Goal: Task Accomplishment & Management: Use online tool/utility

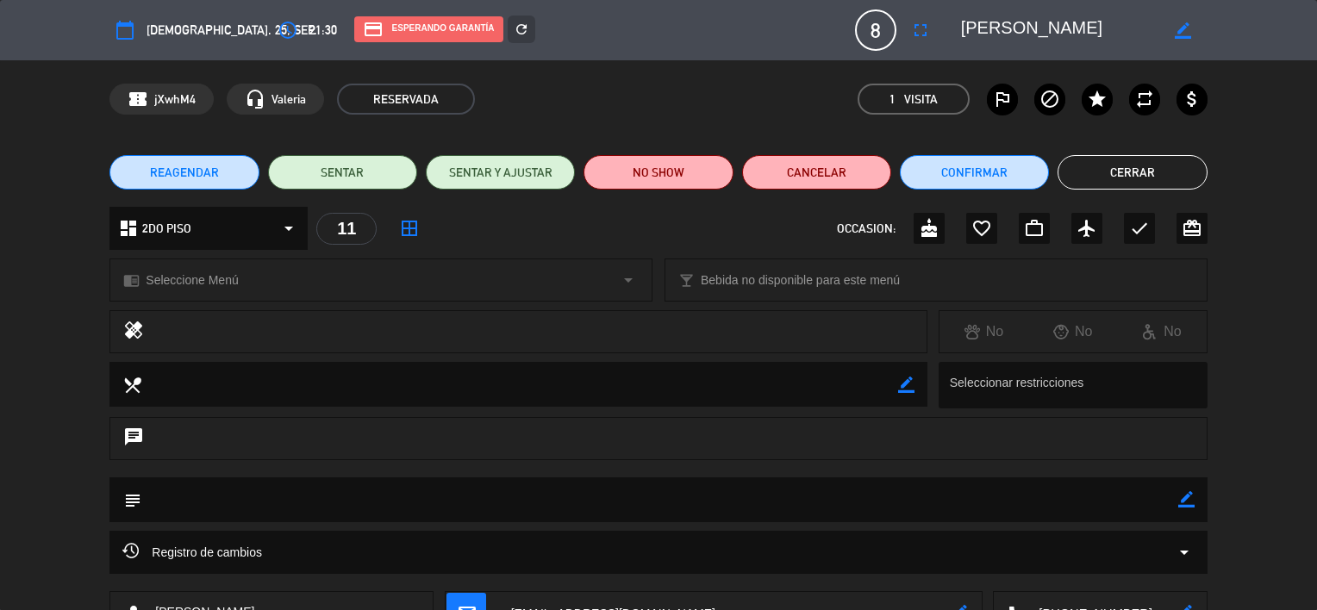
click at [1155, 162] on button "Cerrar" at bounding box center [1131, 172] width 149 height 34
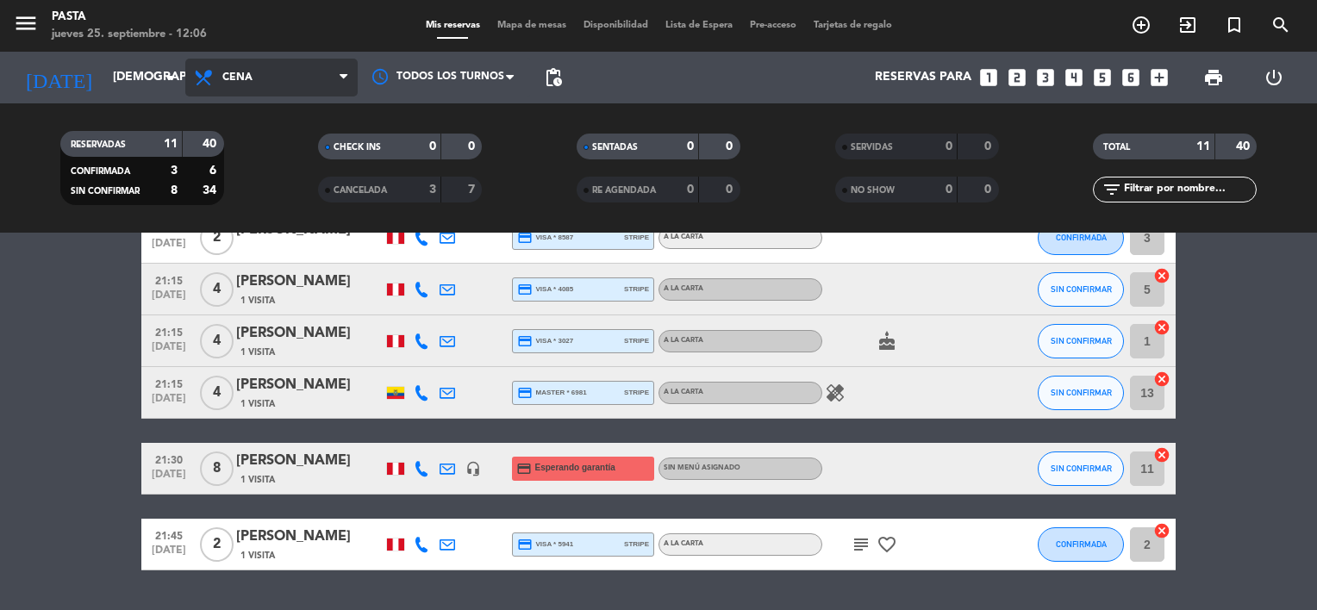
click at [253, 83] on span "Cena" at bounding box center [271, 78] width 172 height 38
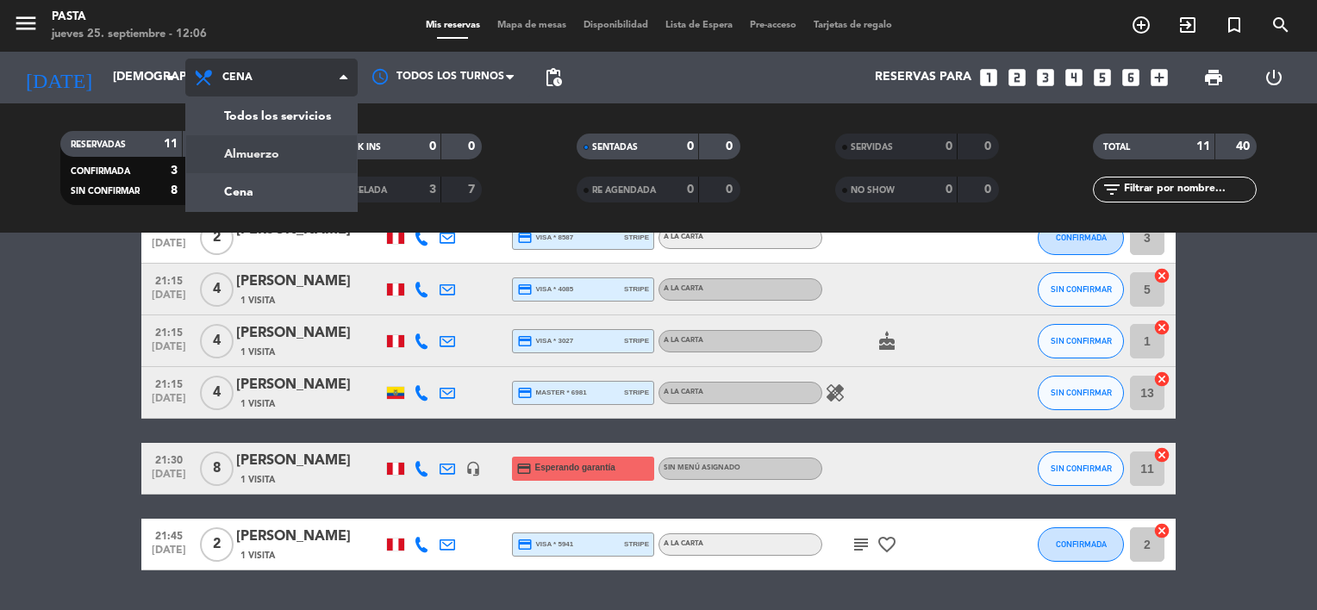
click at [272, 162] on div "menu Pasta [DATE] 25. septiembre - 12:06 Mis reservas Mapa de mesas Disponibili…" at bounding box center [658, 116] width 1317 height 233
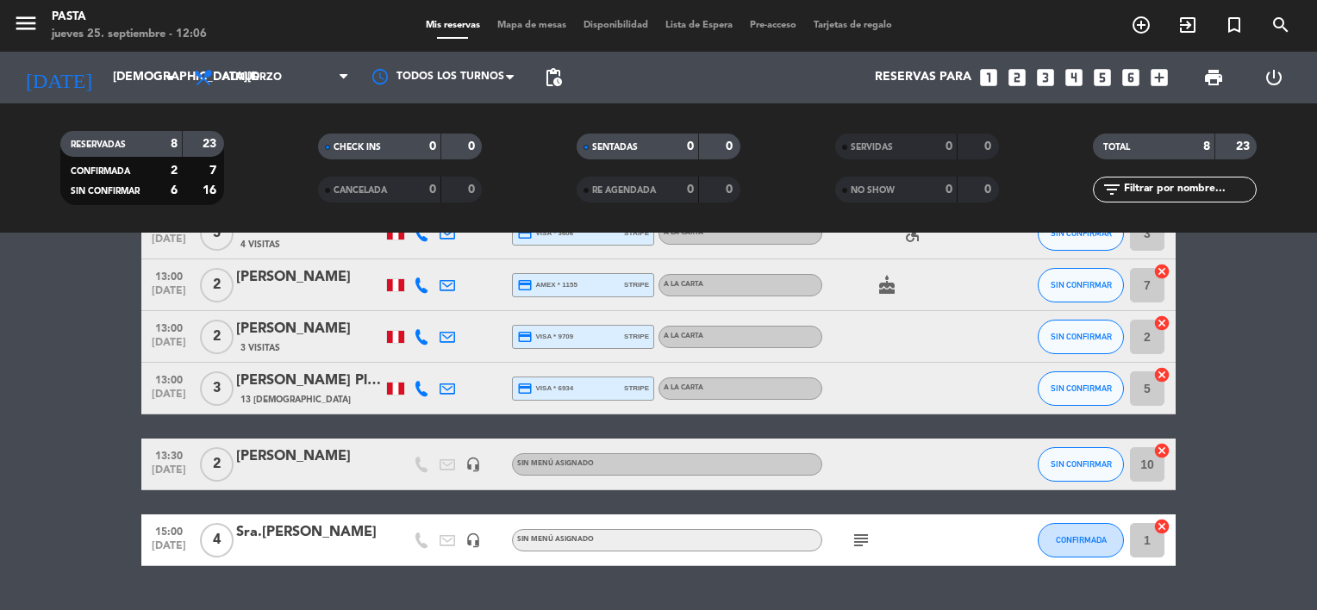
scroll to position [259, 0]
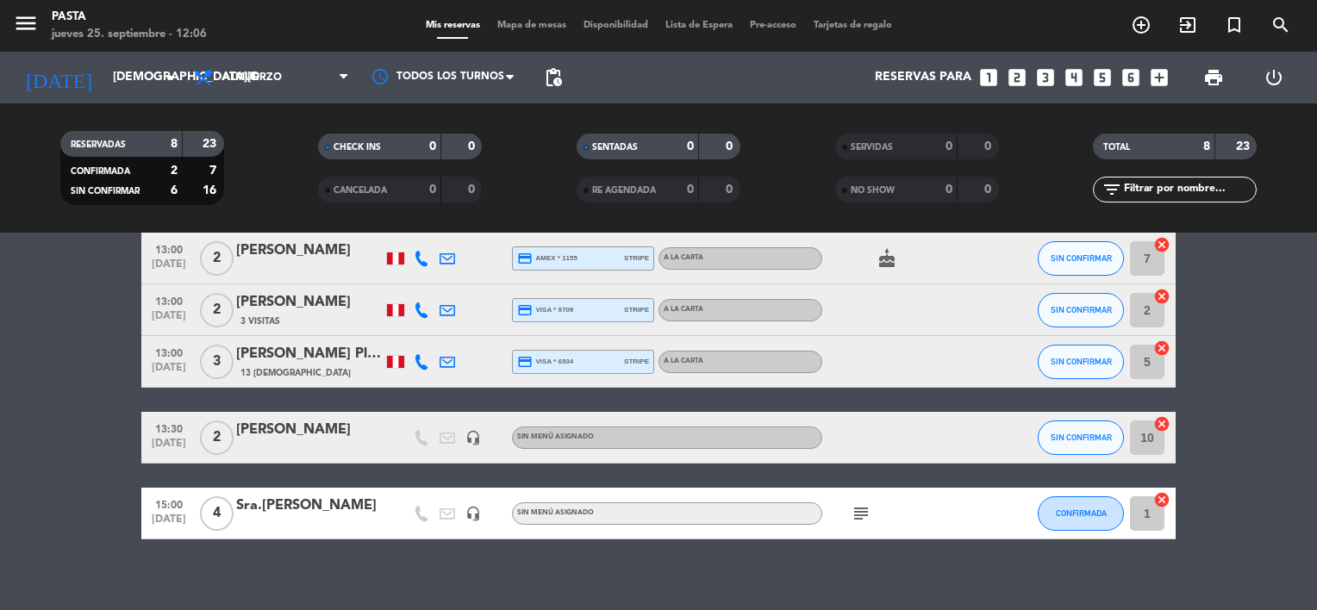
click at [852, 514] on icon "subject" at bounding box center [861, 513] width 21 height 21
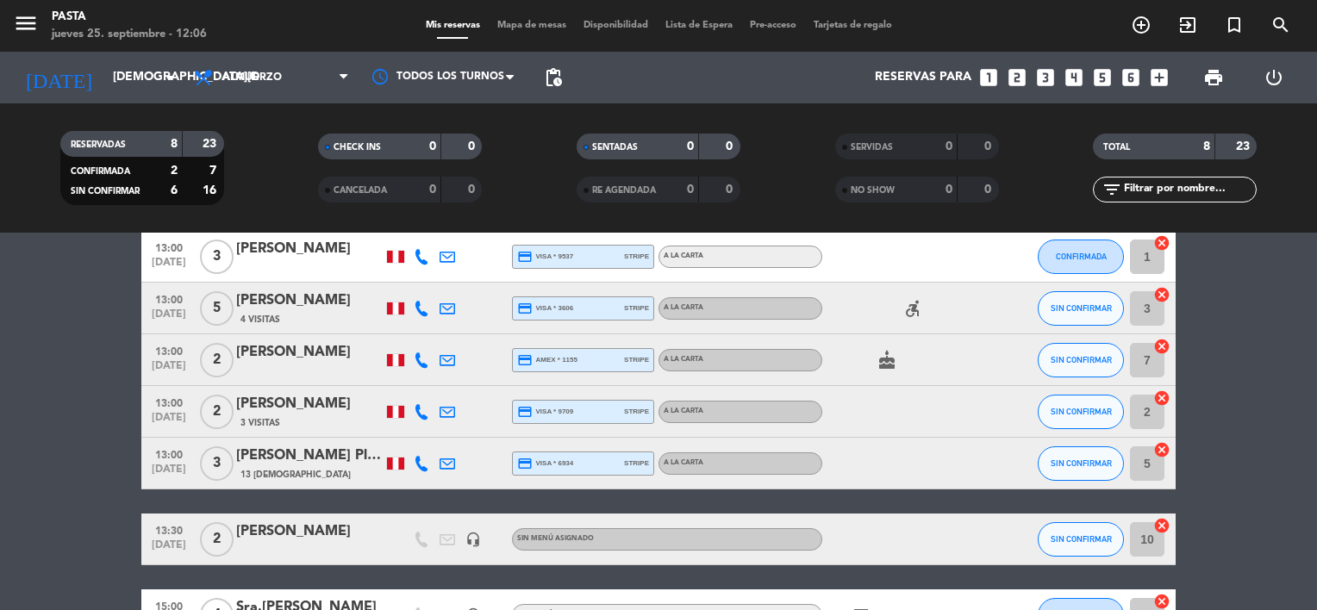
scroll to position [0, 0]
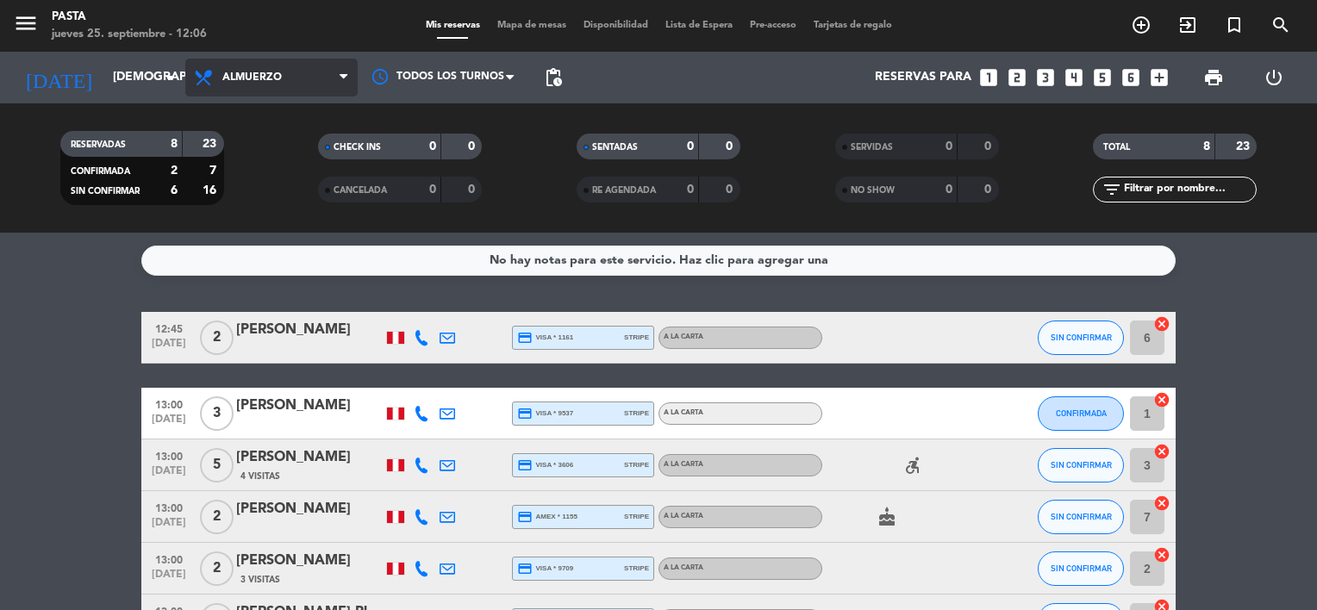
click at [292, 83] on span "Almuerzo" at bounding box center [271, 78] width 172 height 38
click at [278, 197] on div "menu Pasta [DATE] 25. septiembre - 12:06 Mis reservas Mapa de mesas Disponibili…" at bounding box center [658, 116] width 1317 height 233
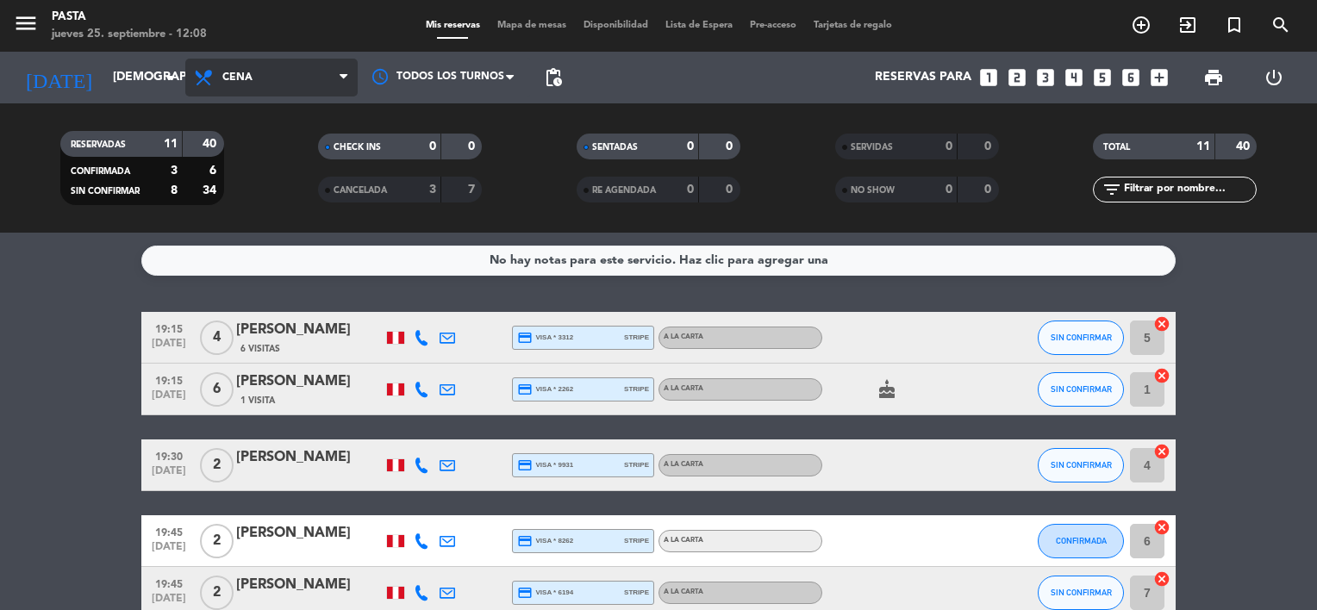
click at [349, 84] on span at bounding box center [348, 78] width 17 height 16
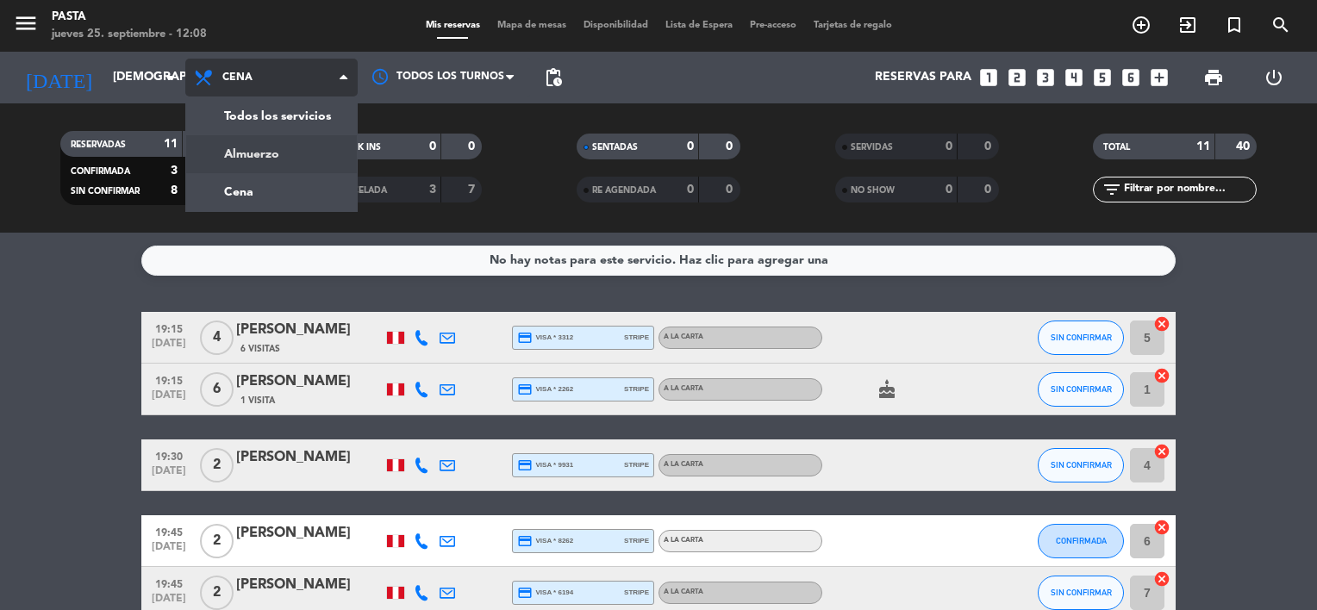
click at [287, 155] on div "menu Pasta [DATE] 25. septiembre - 12:08 Mis reservas Mapa de mesas Disponibili…" at bounding box center [658, 116] width 1317 height 233
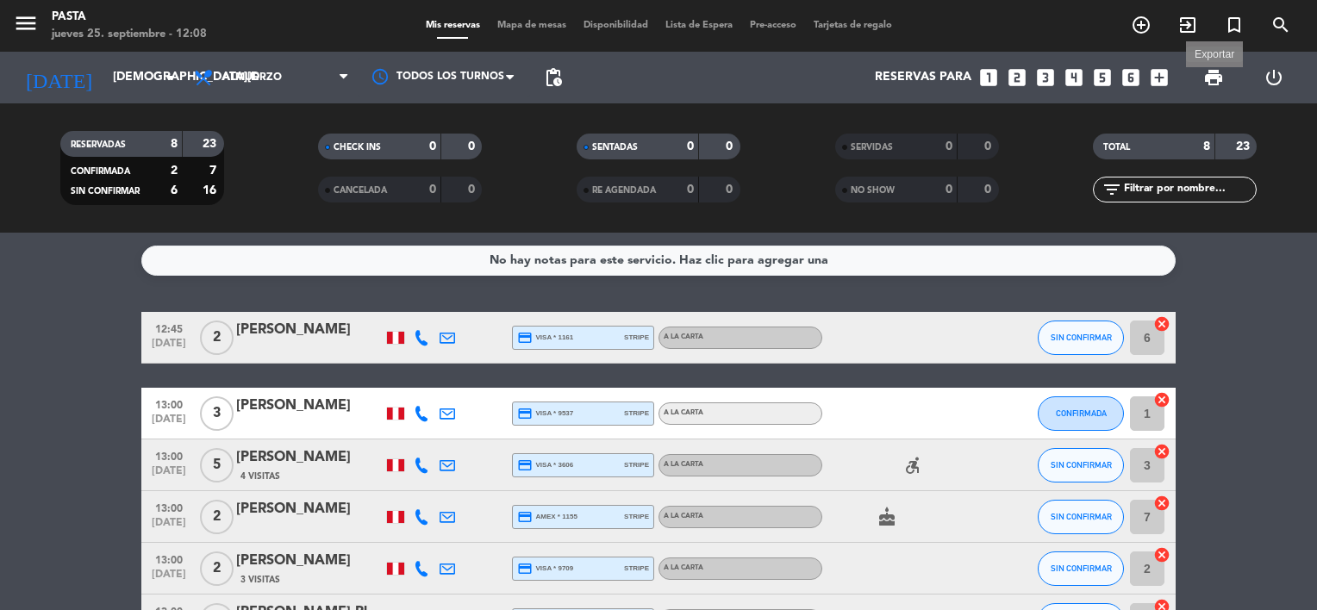
click at [1211, 71] on span "print" at bounding box center [1213, 77] width 21 height 21
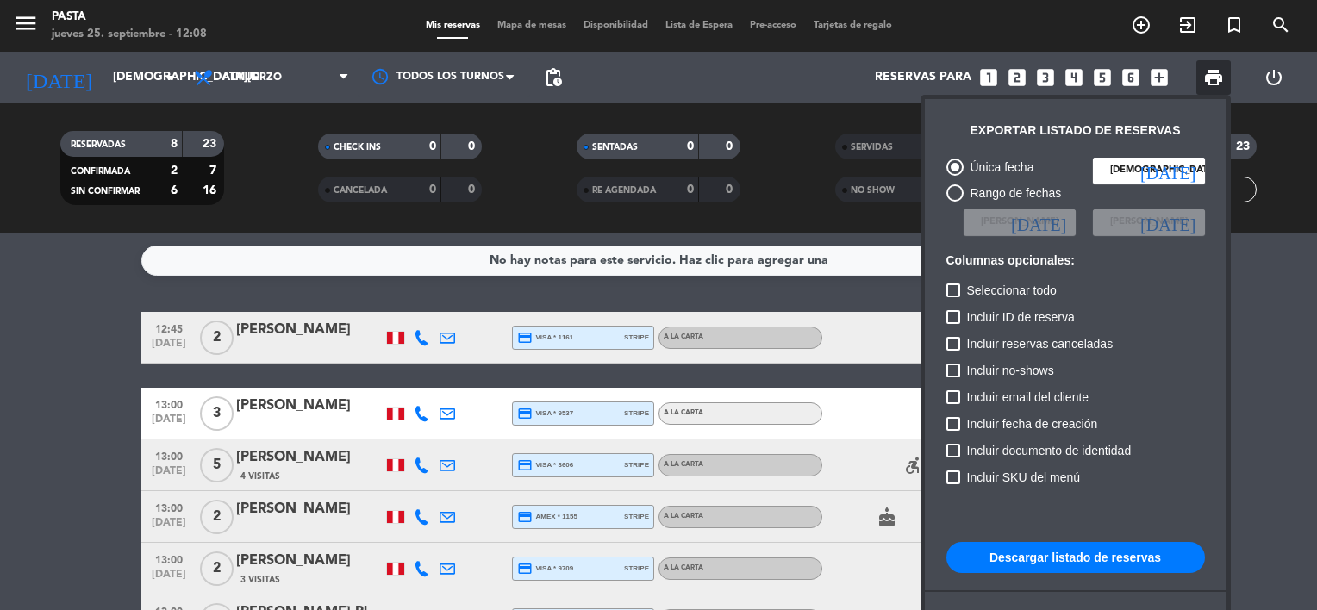
click at [1036, 570] on button "Descargar listado de reservas" at bounding box center [1075, 557] width 259 height 31
